Goal: Book appointment/travel/reservation

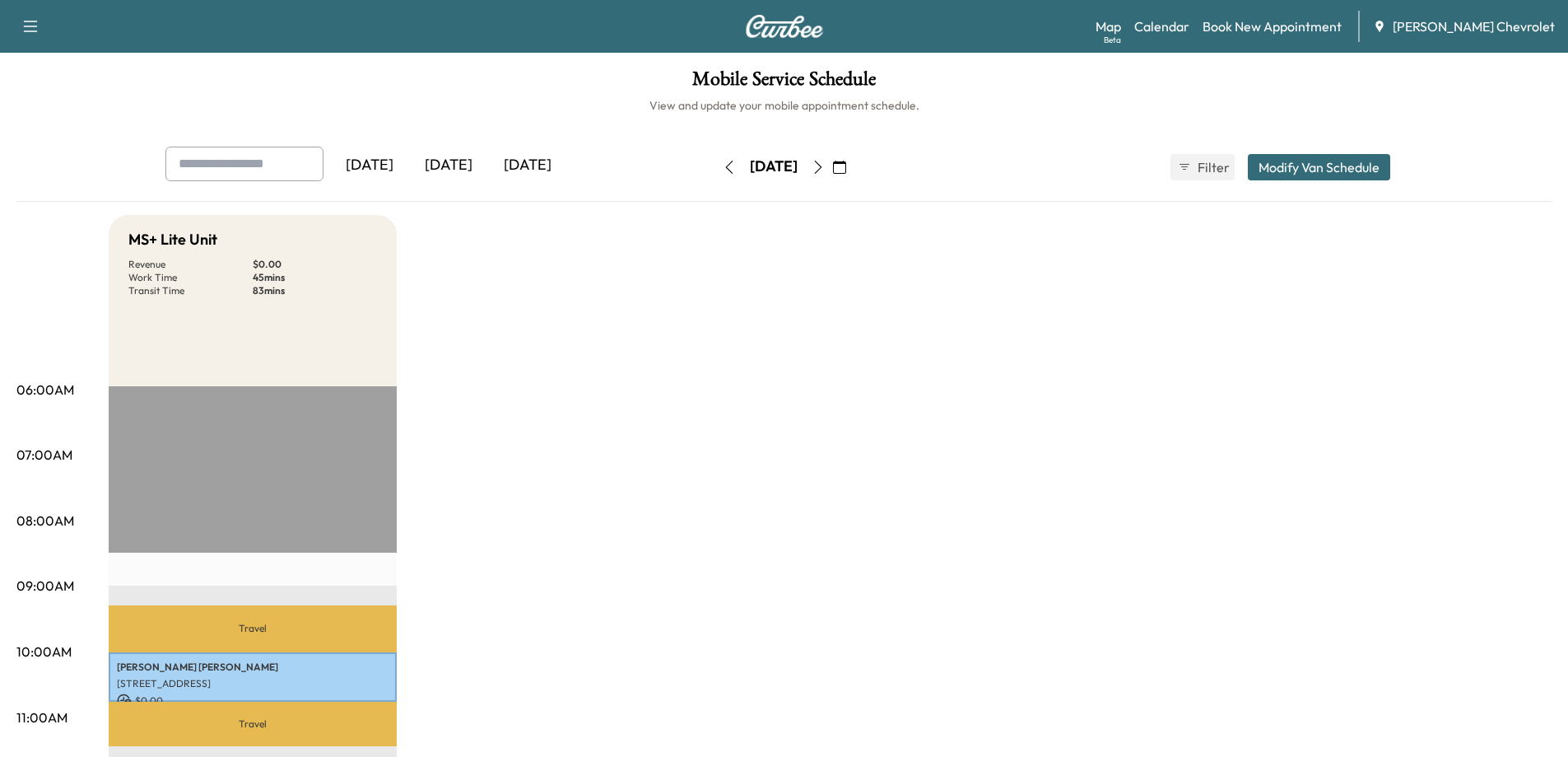
click at [34, 25] on icon "button" at bounding box center [30, 26] width 20 height 20
click at [435, 36] on div "Support Log Out Map Beta Calendar Book New Appointment [PERSON_NAME] Chevrolet" at bounding box center [784, 26] width 1568 height 52
click at [847, 165] on icon "button" at bounding box center [840, 167] width 13 height 13
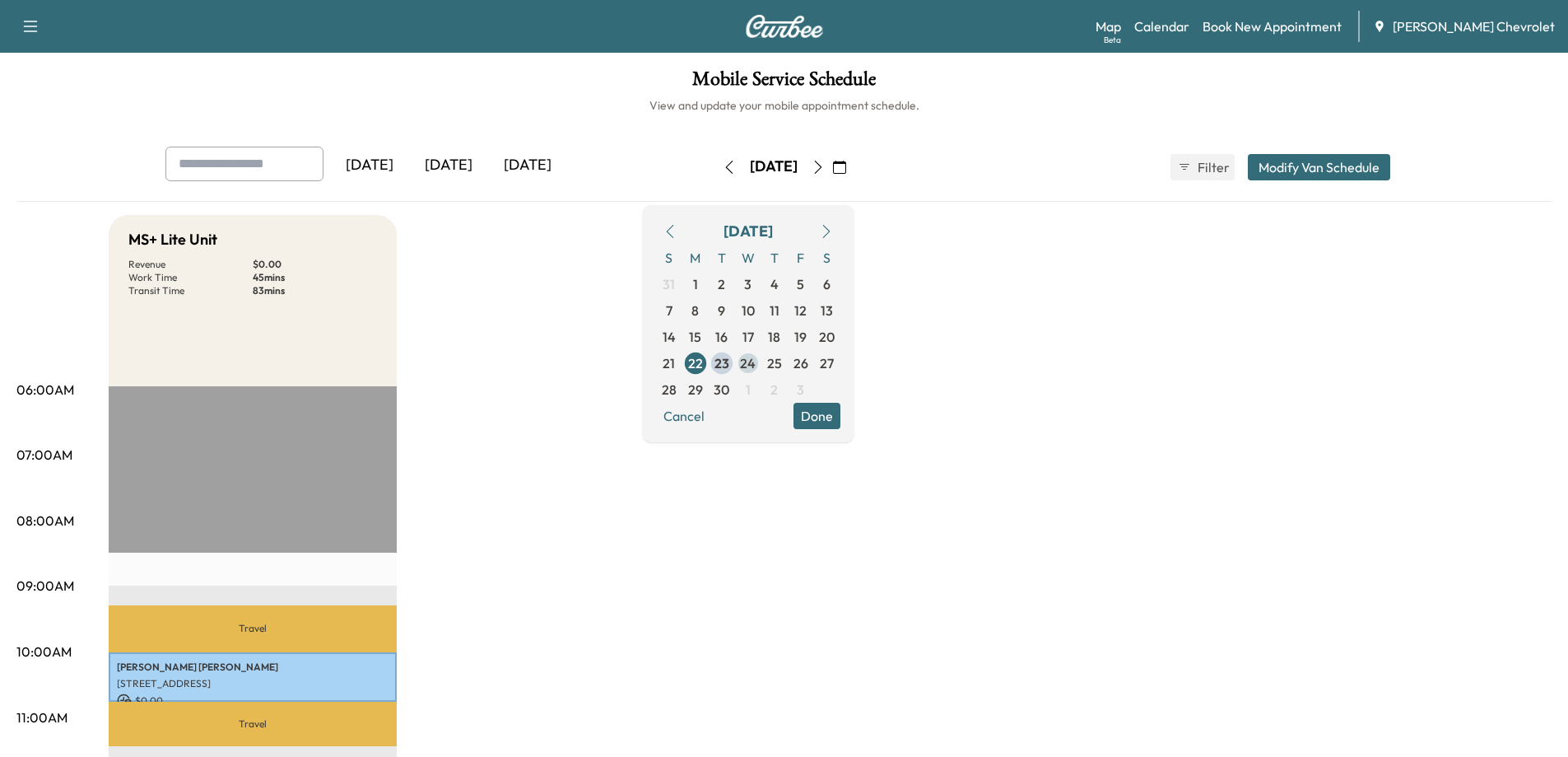
click at [756, 362] on span "24" at bounding box center [748, 362] width 16 height 20
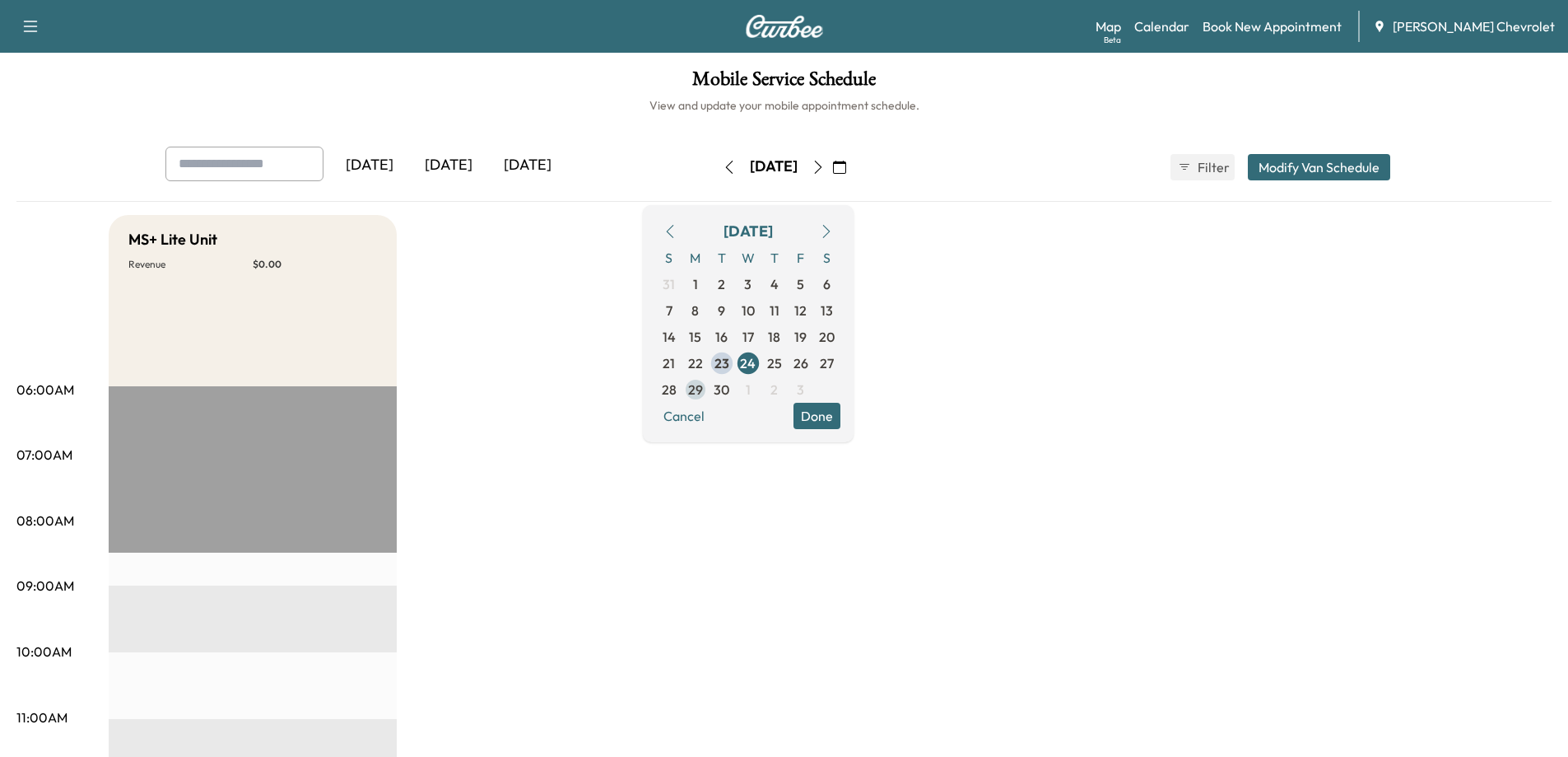
click at [703, 389] on span "29" at bounding box center [695, 389] width 15 height 20
click at [762, 390] on span "1" at bounding box center [749, 389] width 26 height 26
click at [677, 233] on icon "button" at bounding box center [670, 231] width 13 height 13
click at [729, 364] on span "23" at bounding box center [722, 362] width 15 height 20
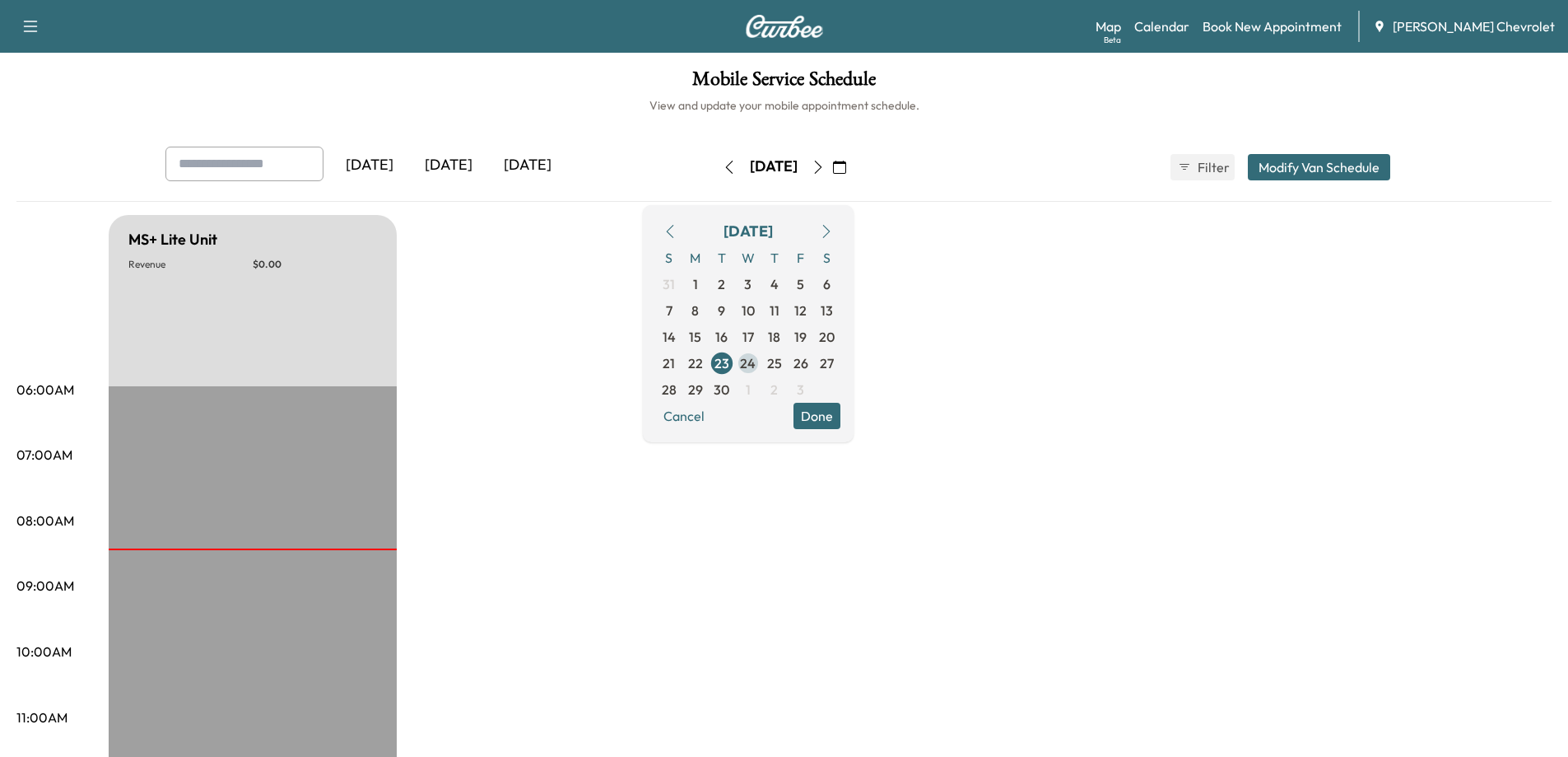
click at [756, 365] on span "24" at bounding box center [748, 362] width 16 height 20
